Goal: Task Accomplishment & Management: Use online tool/utility

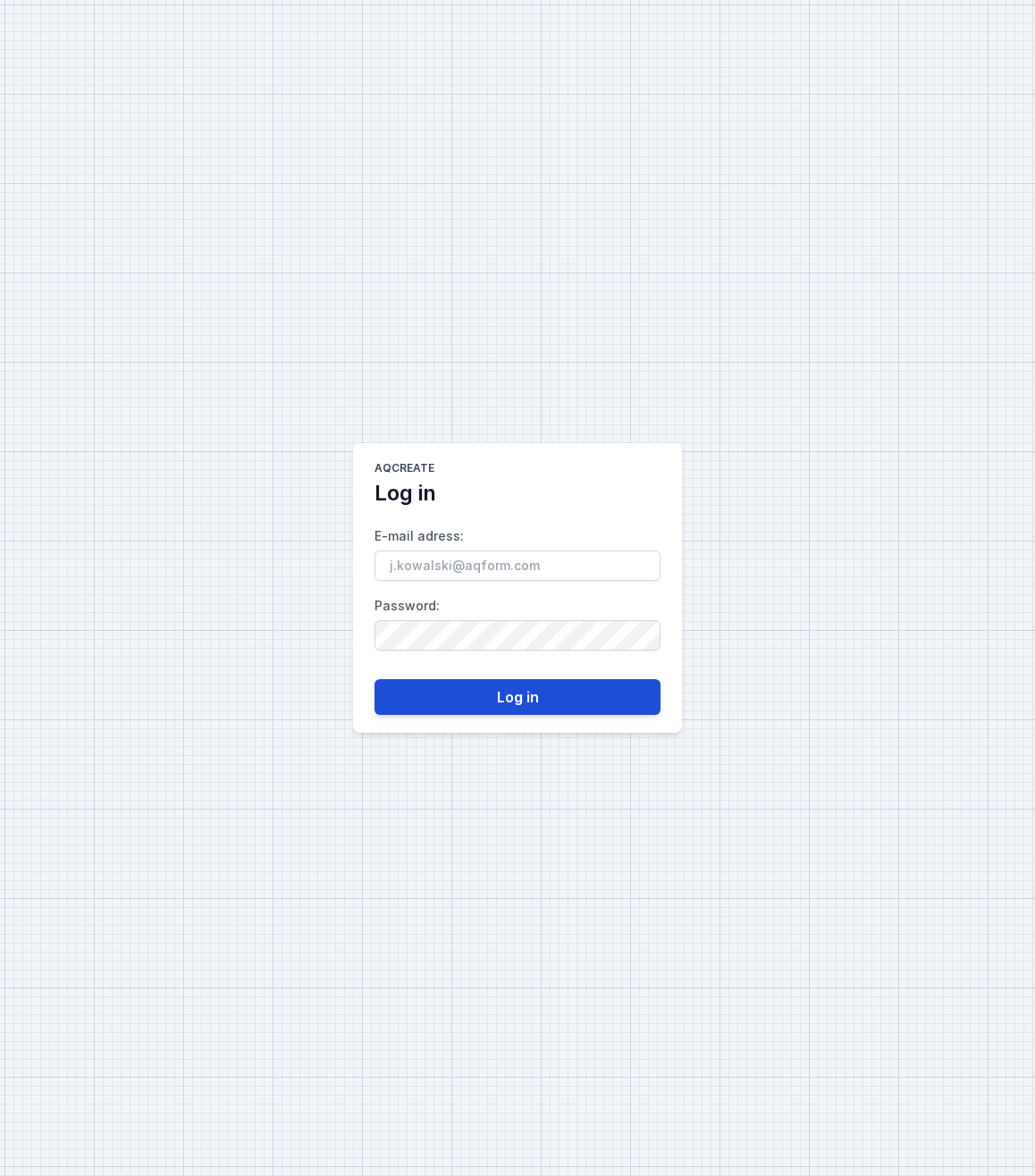
type input "[PERSON_NAME][EMAIL_ADDRESS][DOMAIN_NAME]"
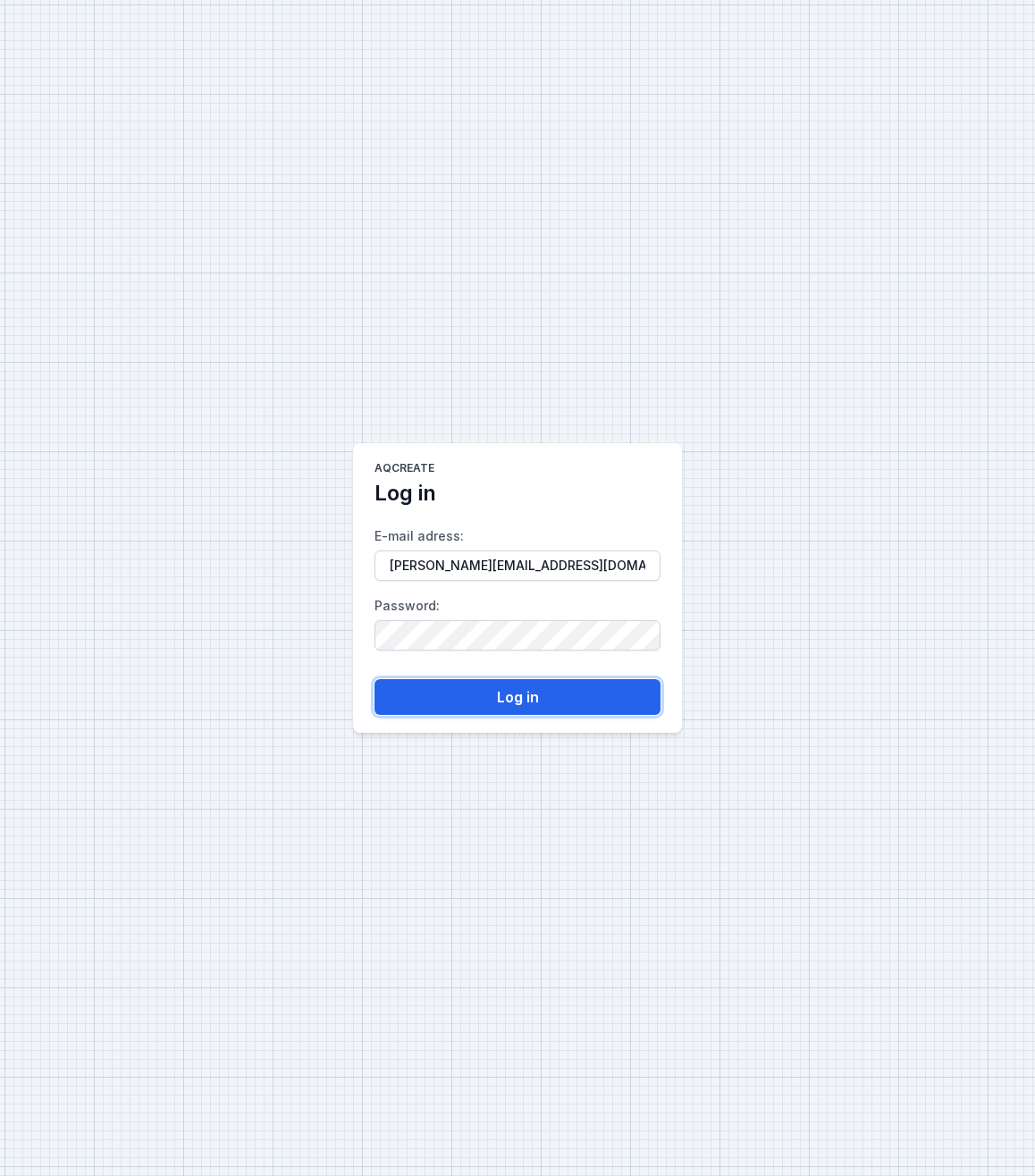
drag, startPoint x: 484, startPoint y: 687, endPoint x: 533, endPoint y: 693, distance: 49.4
click at [484, 687] on button "Log in" at bounding box center [518, 696] width 286 height 35
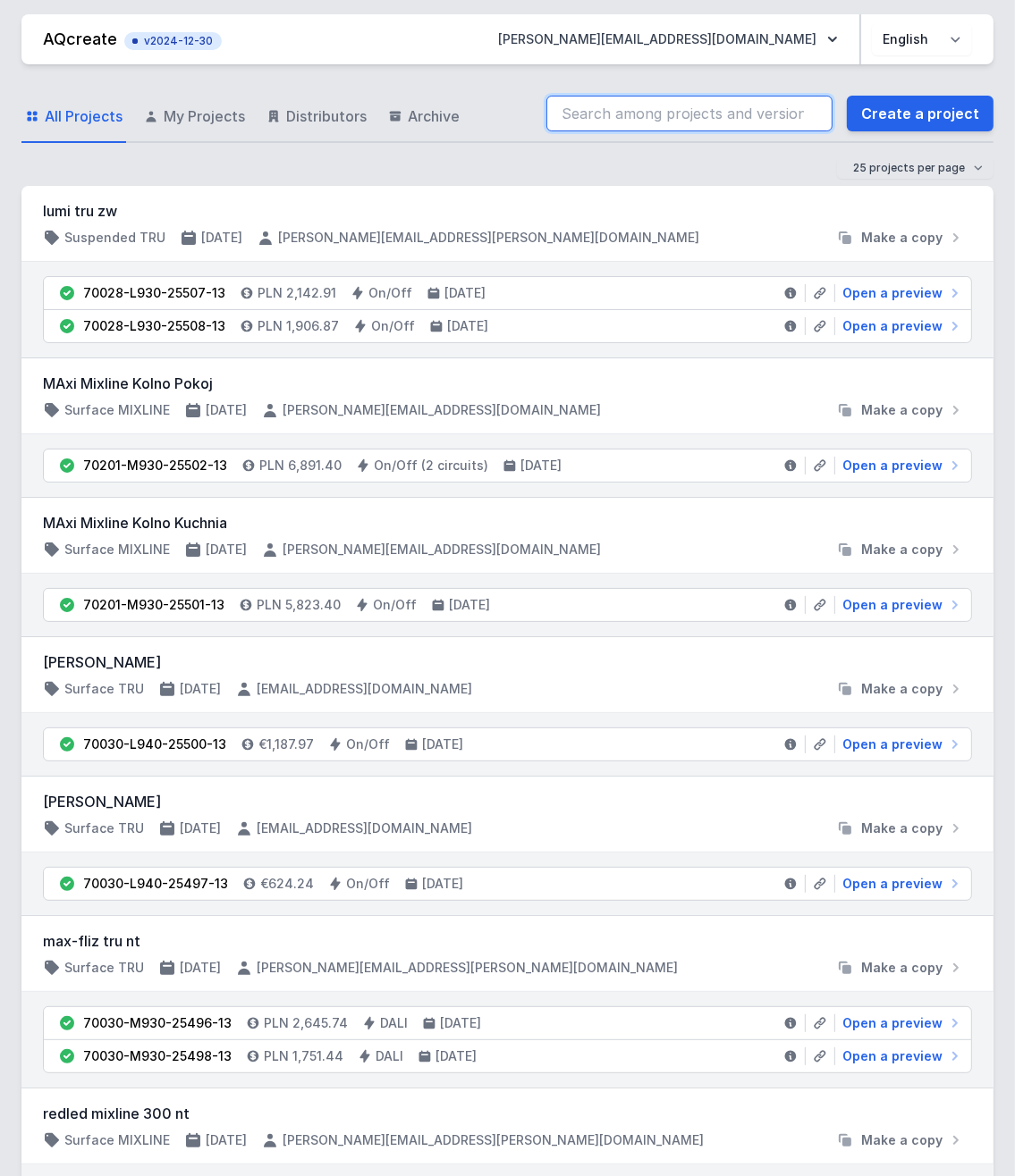
click at [711, 112] on input "search" at bounding box center [689, 113] width 286 height 35
paste input "70028-L930-25507-13"
type input "70028-L930-25507-13"
click at [677, 109] on input "70028-L930-25507-13" at bounding box center [689, 113] width 286 height 35
click at [206, 108] on div "All Projects My Projects Distributors Archive 70028-L930-25507-13 Create a proj…" at bounding box center [507, 114] width 972 height 57
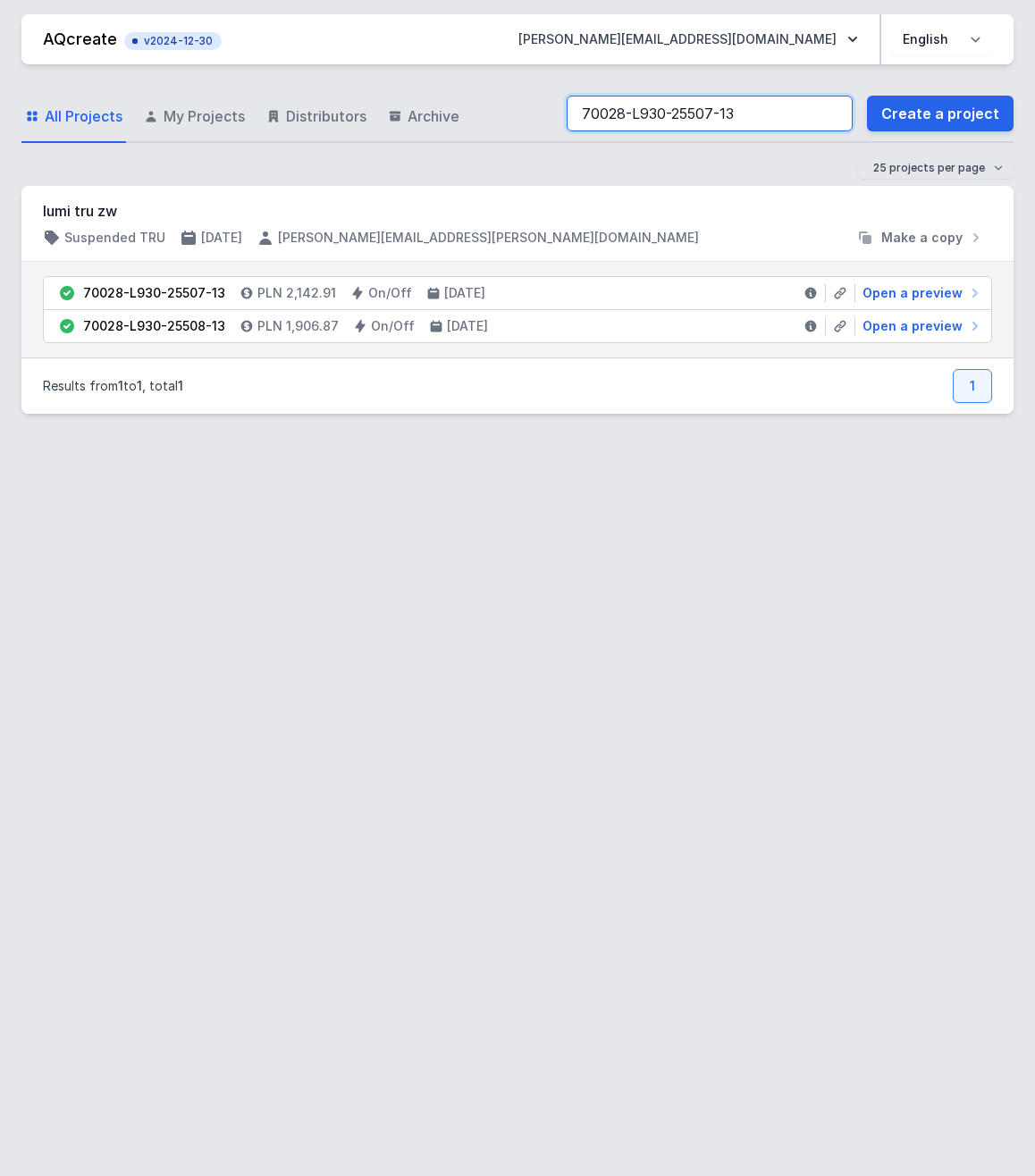
click at [841, 114] on input "70028-L930-25507-13" at bounding box center [710, 113] width 286 height 35
type input "70028-L930-25507-13"
click at [539, 745] on div "All Projects My Projects Distributors Archive 70028-L930-25507-13 Create a proj…" at bounding box center [518, 613] width 992 height 1098
click at [926, 286] on span "Open a preview" at bounding box center [913, 293] width 101 height 18
select select "3000"
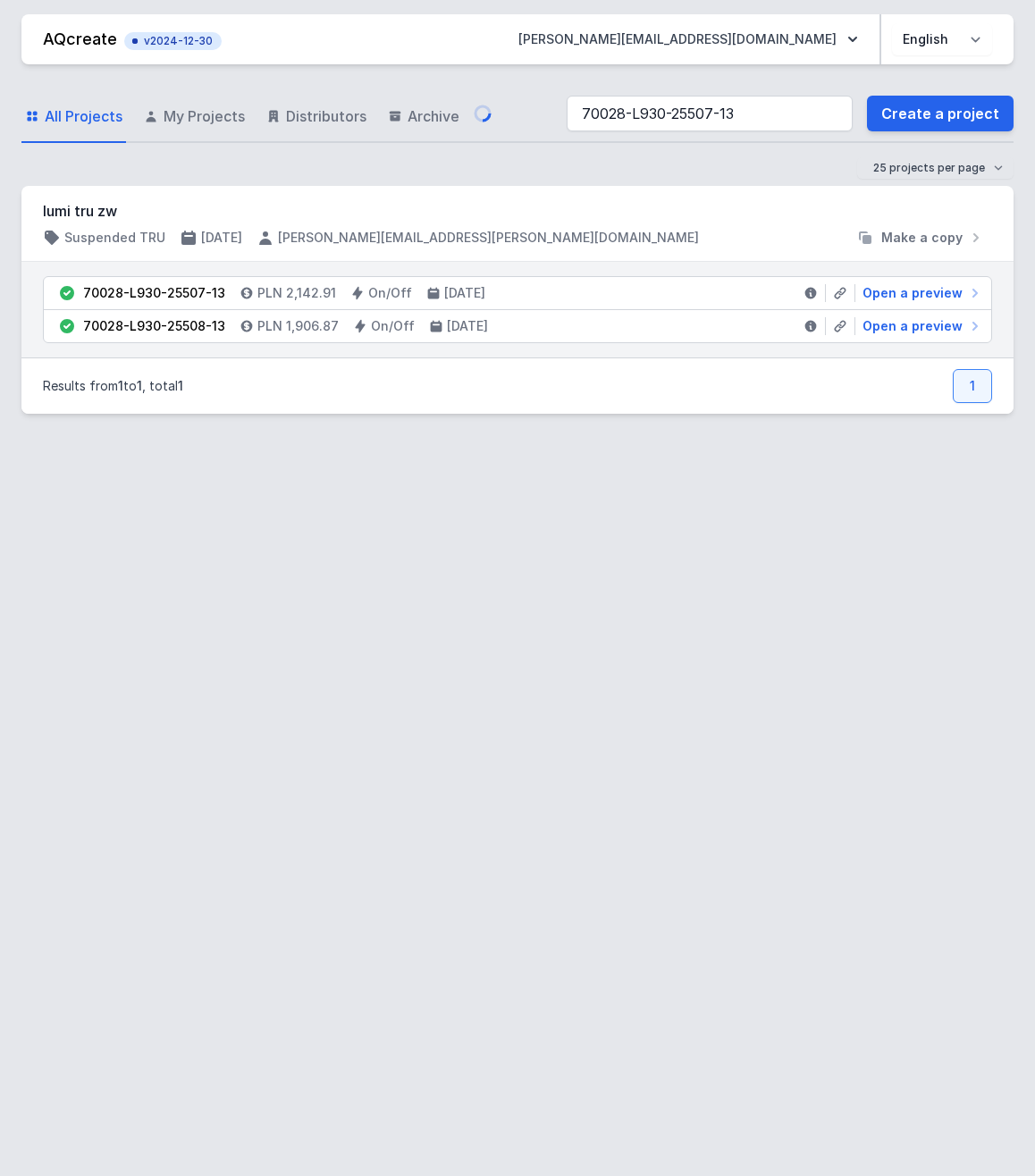
select select "opal"
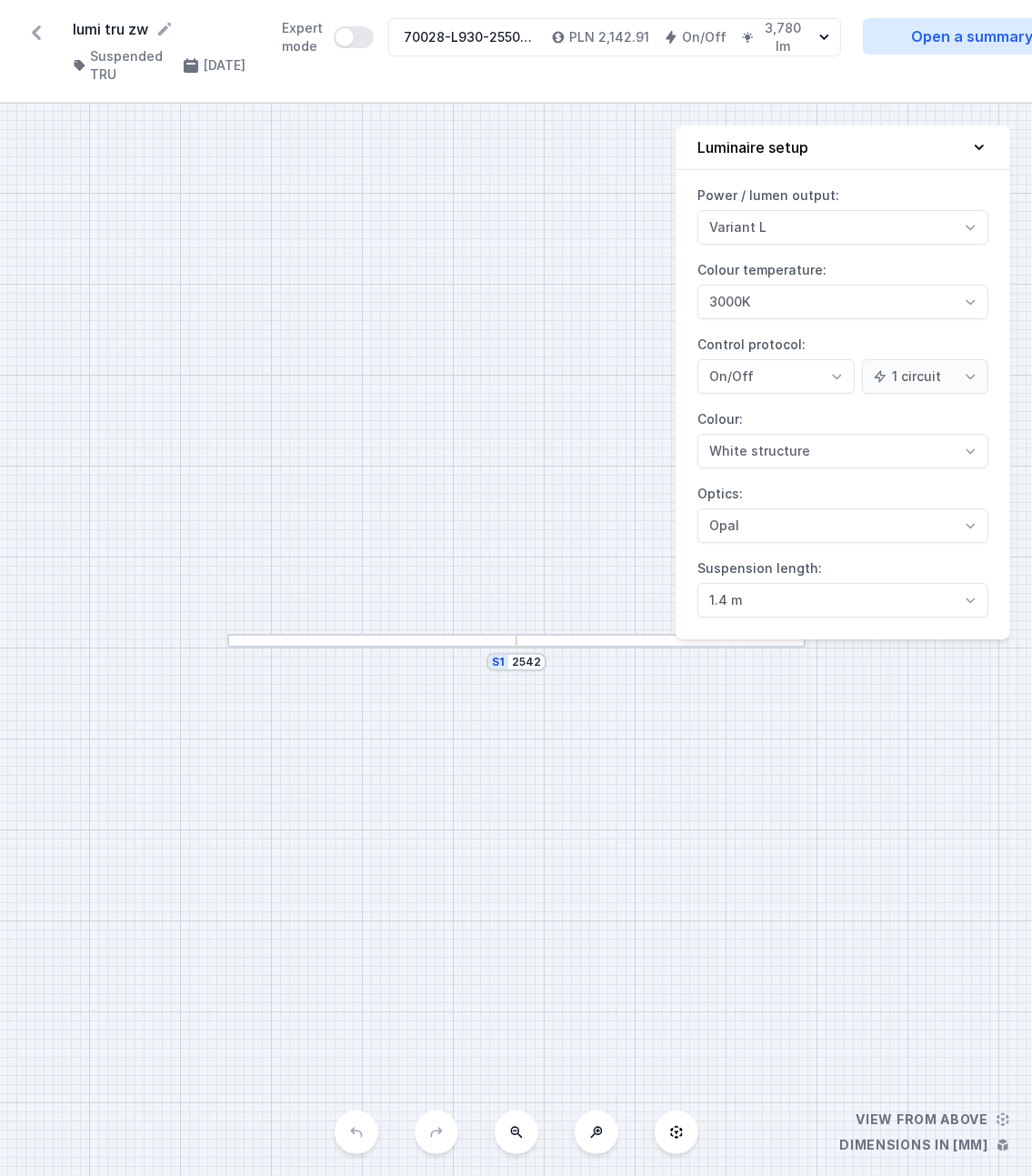
click at [26, 34] on icon at bounding box center [37, 33] width 29 height 29
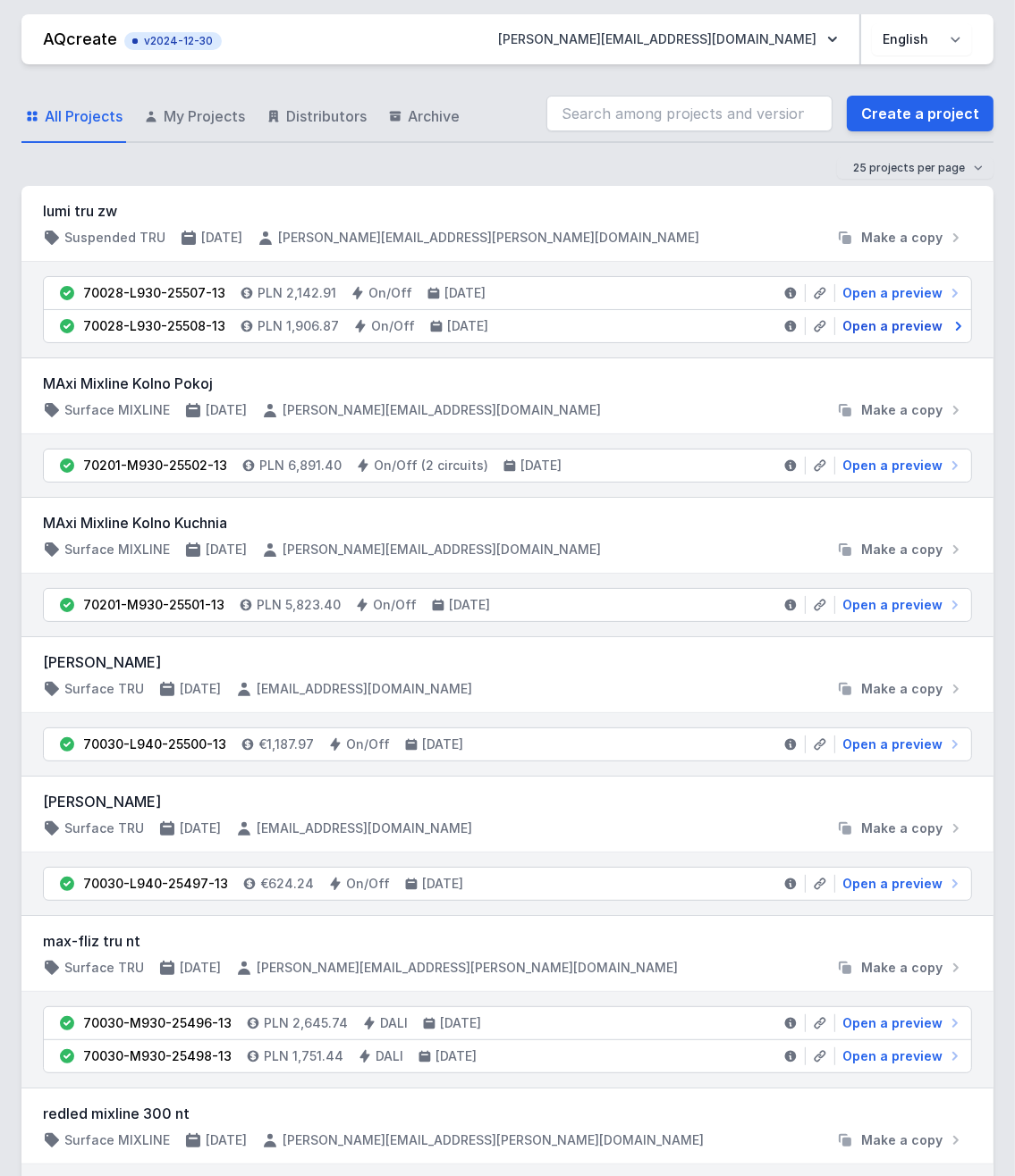
click at [881, 320] on span "Open a preview" at bounding box center [892, 327] width 101 height 18
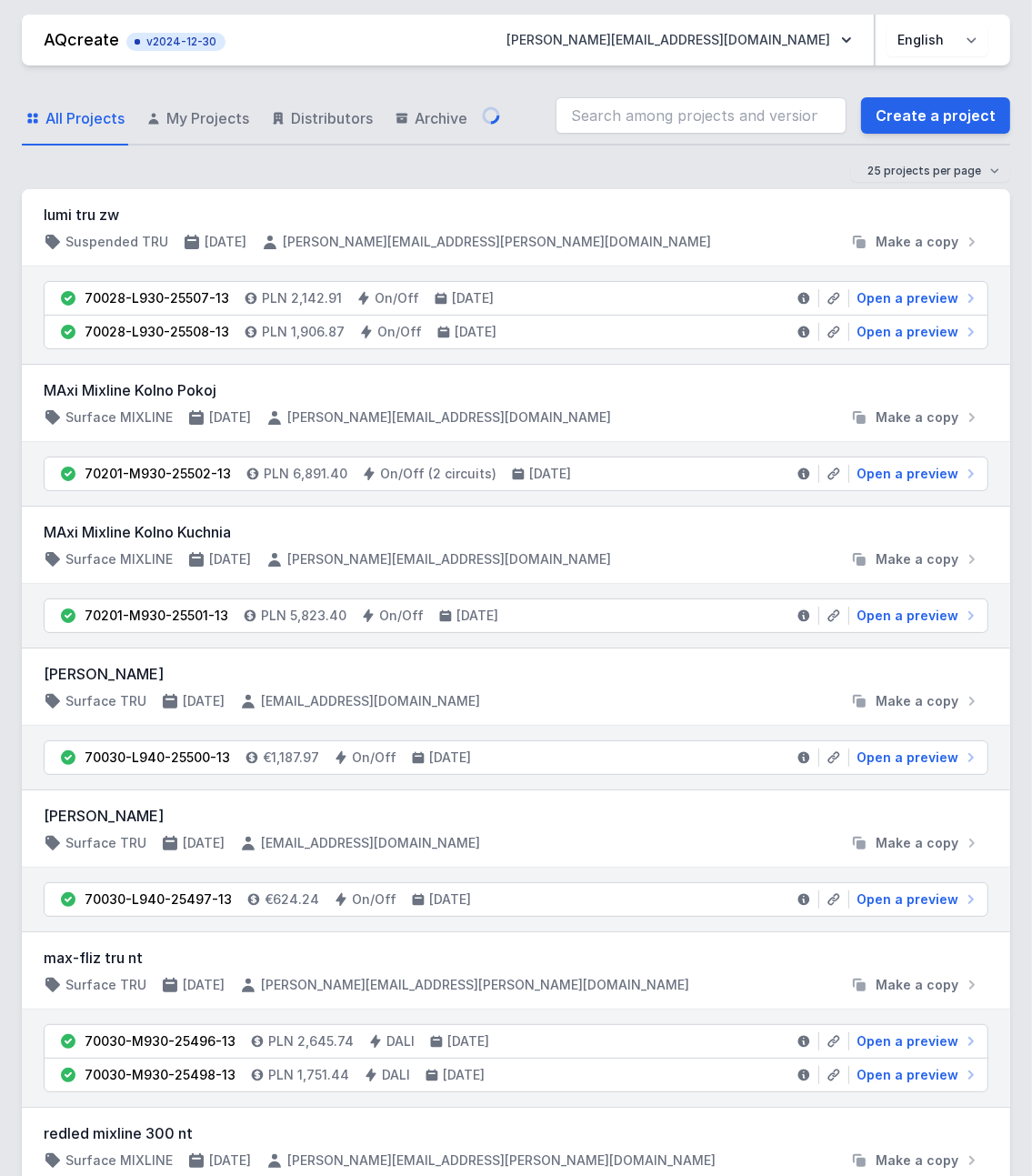
select select "3000"
select select "opal"
